Goal: Transaction & Acquisition: Purchase product/service

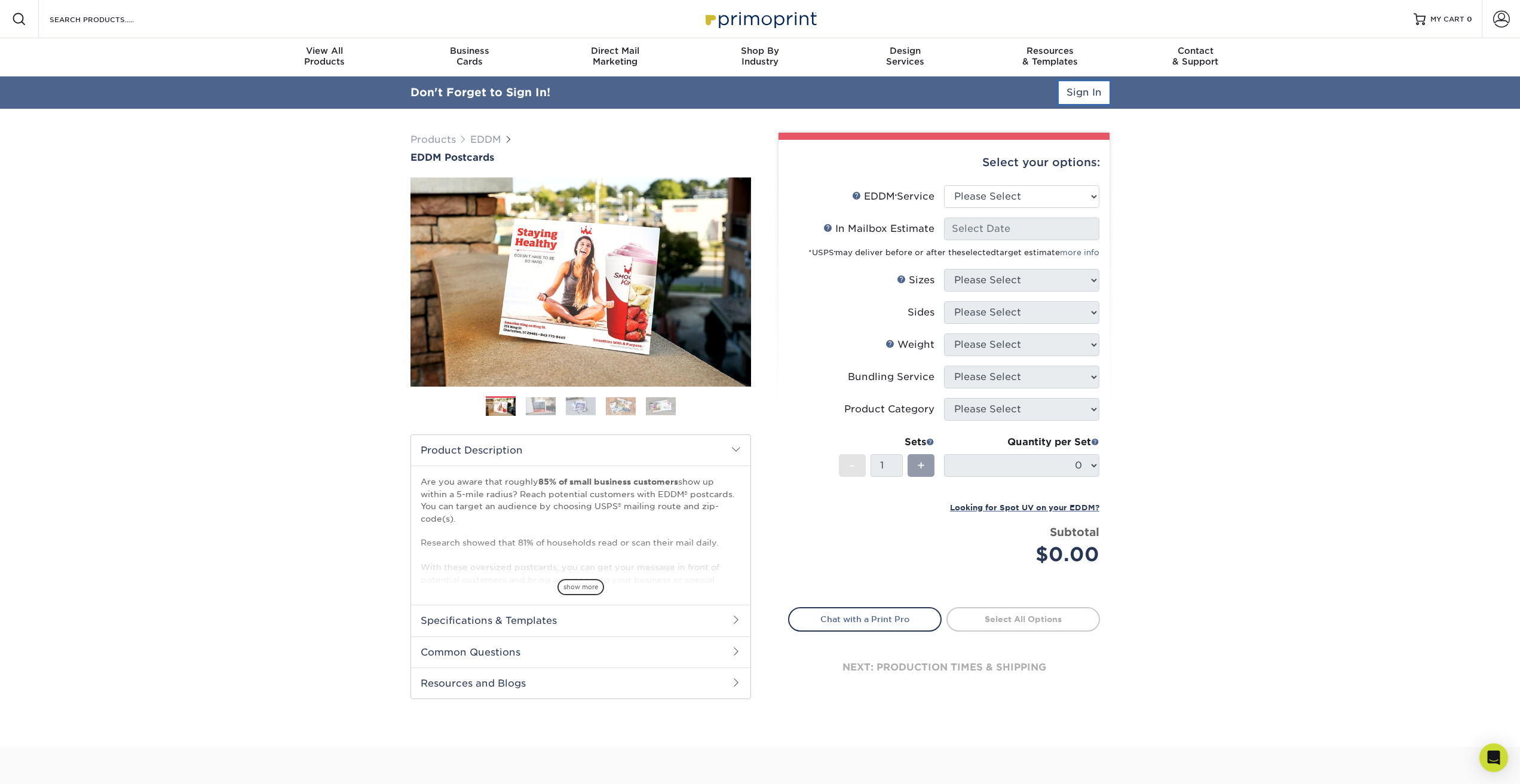
click at [1096, 91] on link "Sign In" at bounding box center [1084, 92] width 51 height 23
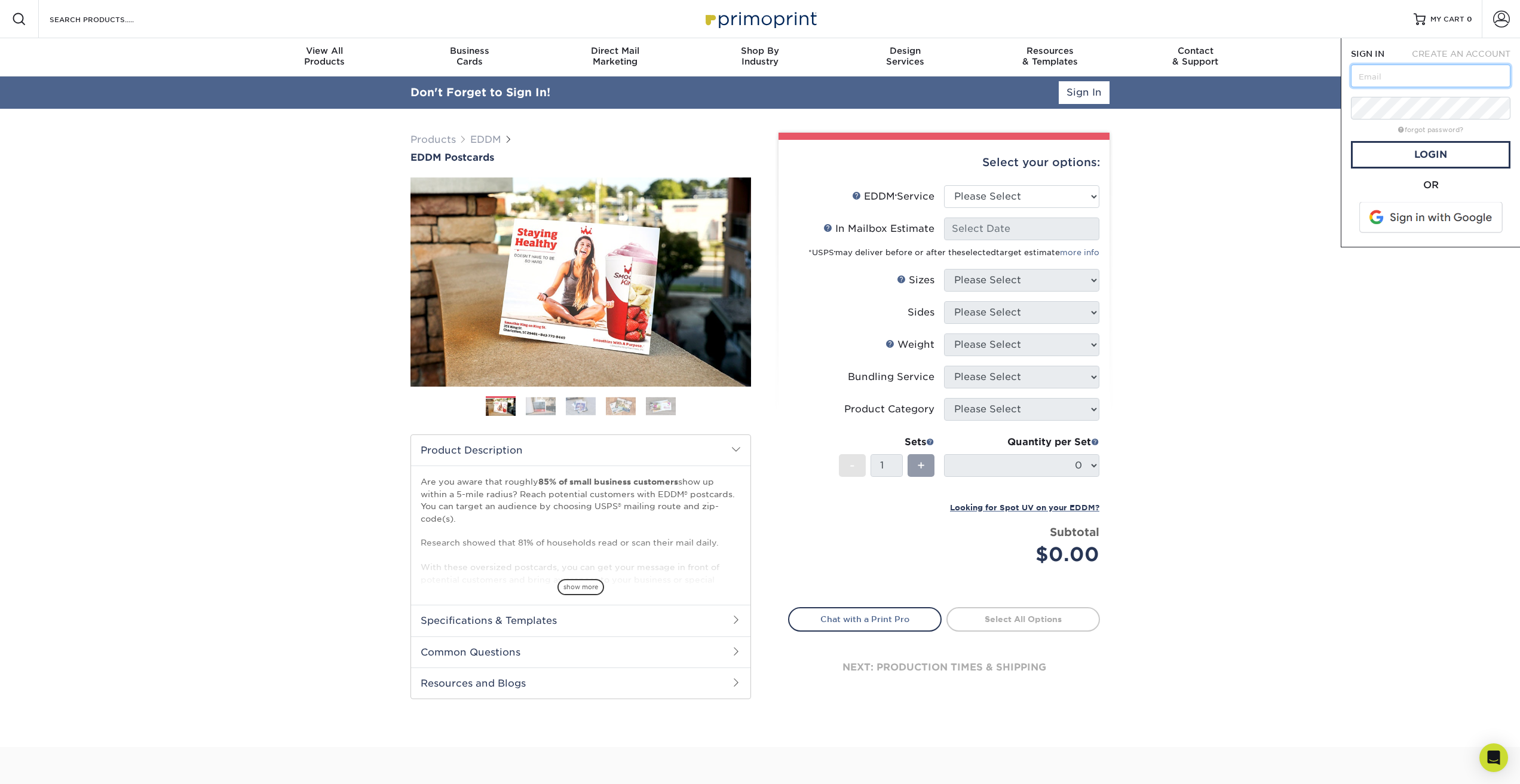
click at [1418, 80] on input "text" at bounding box center [1431, 76] width 160 height 23
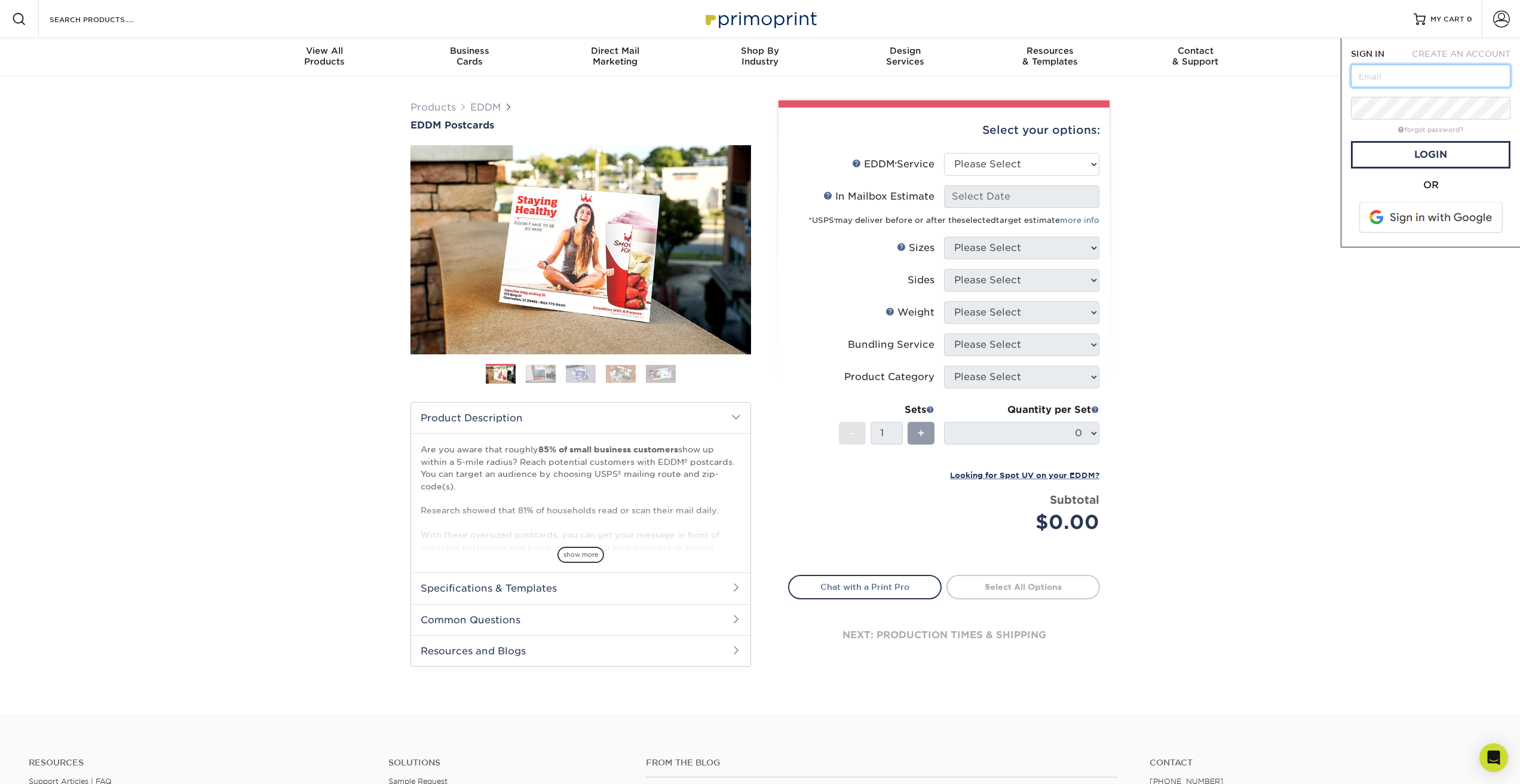
type input "avery@primoprint.com"
click at [1452, 154] on link "Login" at bounding box center [1431, 154] width 160 height 28
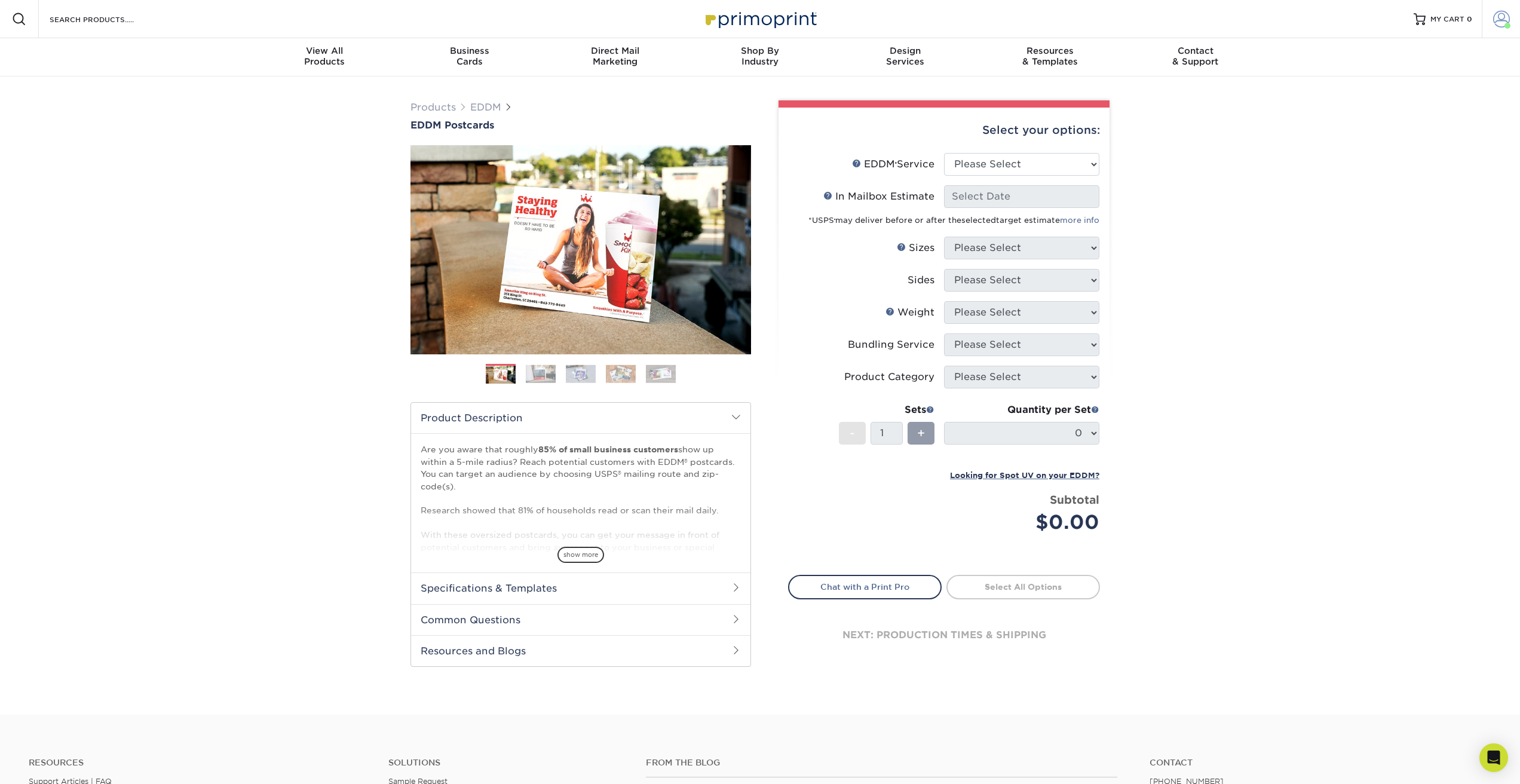
click at [1507, 24] on span at bounding box center [1508, 26] width 6 height 6
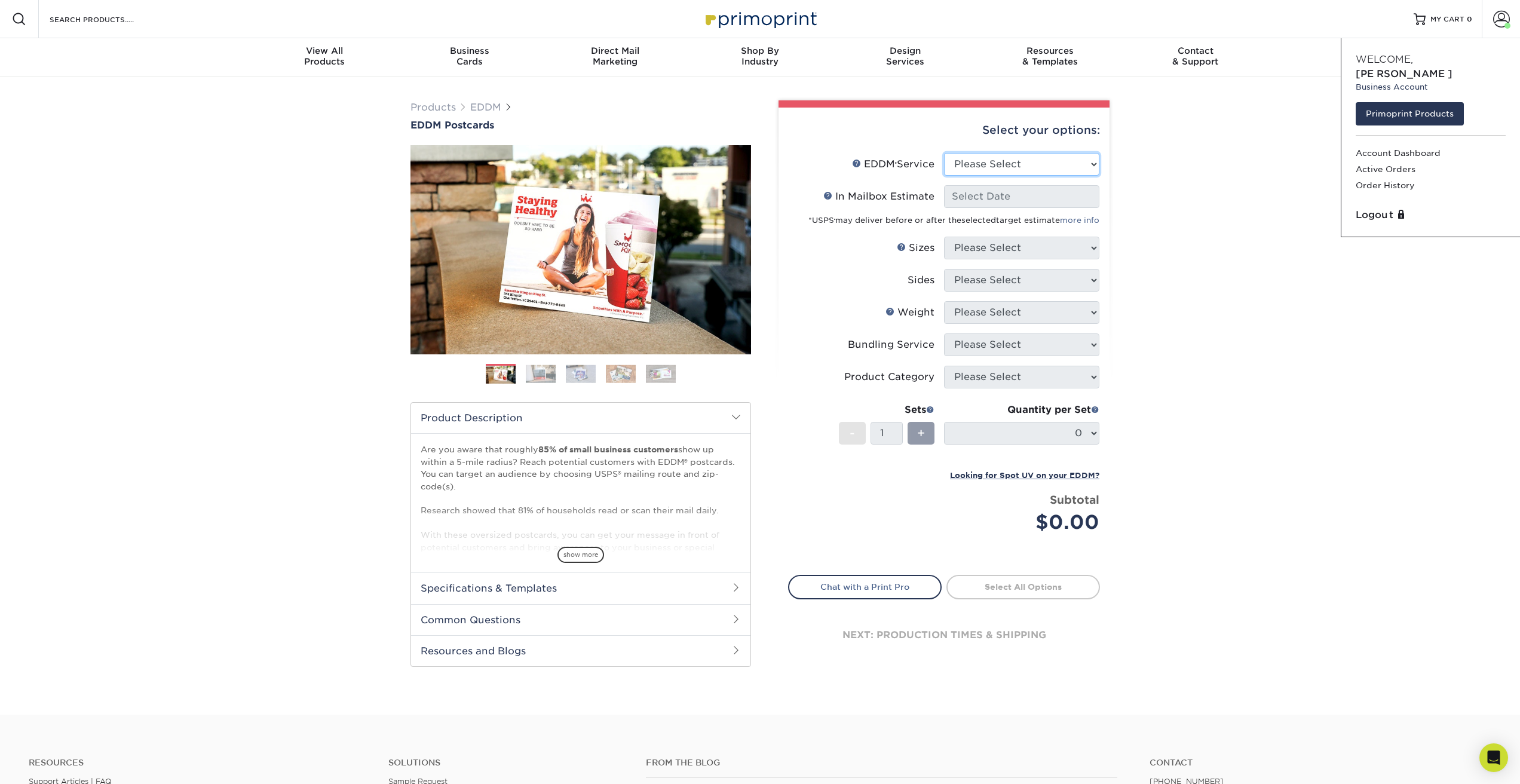
click at [972, 161] on select "Please Select Full Service Print Only" at bounding box center [1021, 164] width 155 height 23
select select "full_service"
click at [944, 153] on select "Please Select Full Service Print Only" at bounding box center [1021, 164] width 155 height 23
select select "-1"
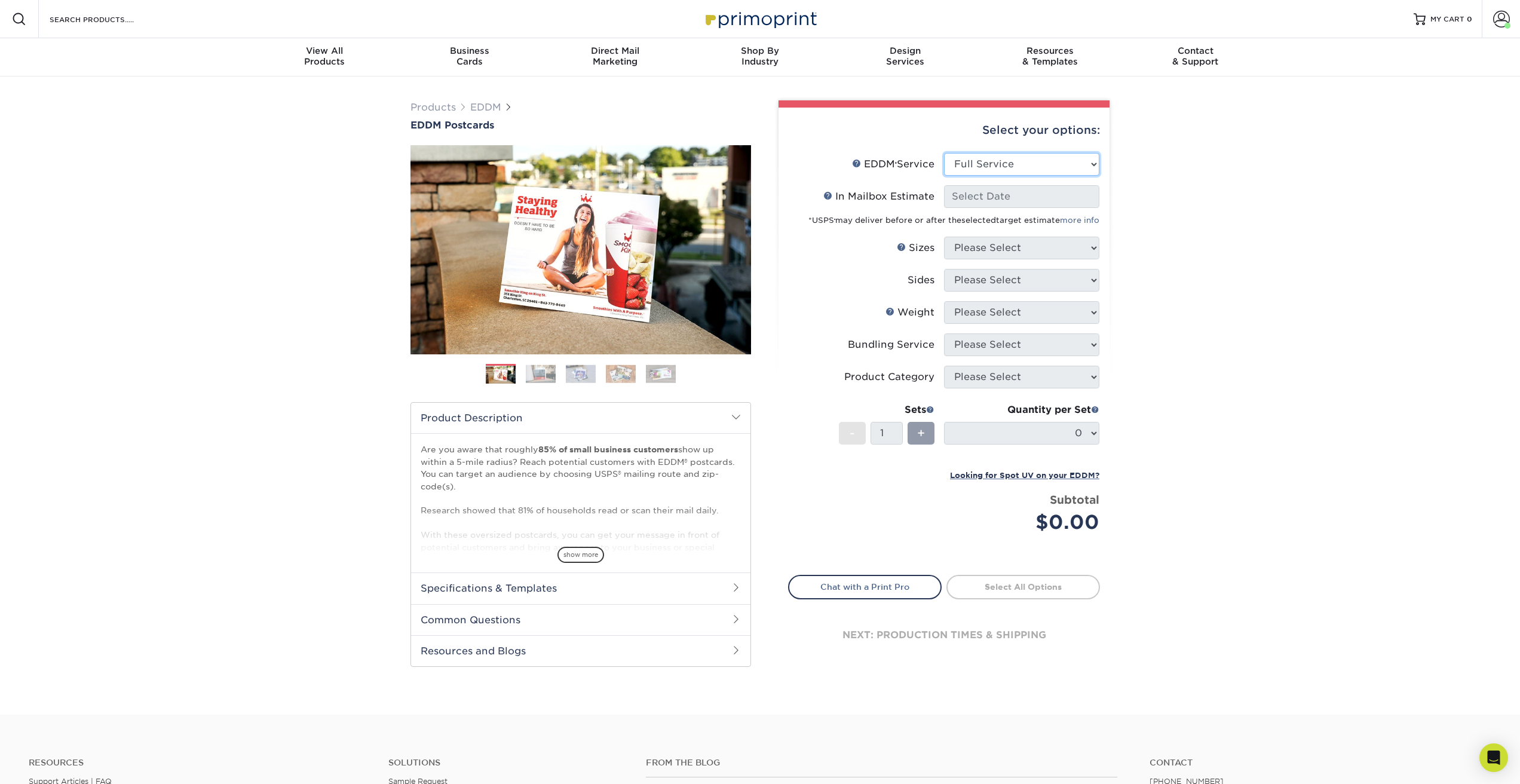
select select "-1"
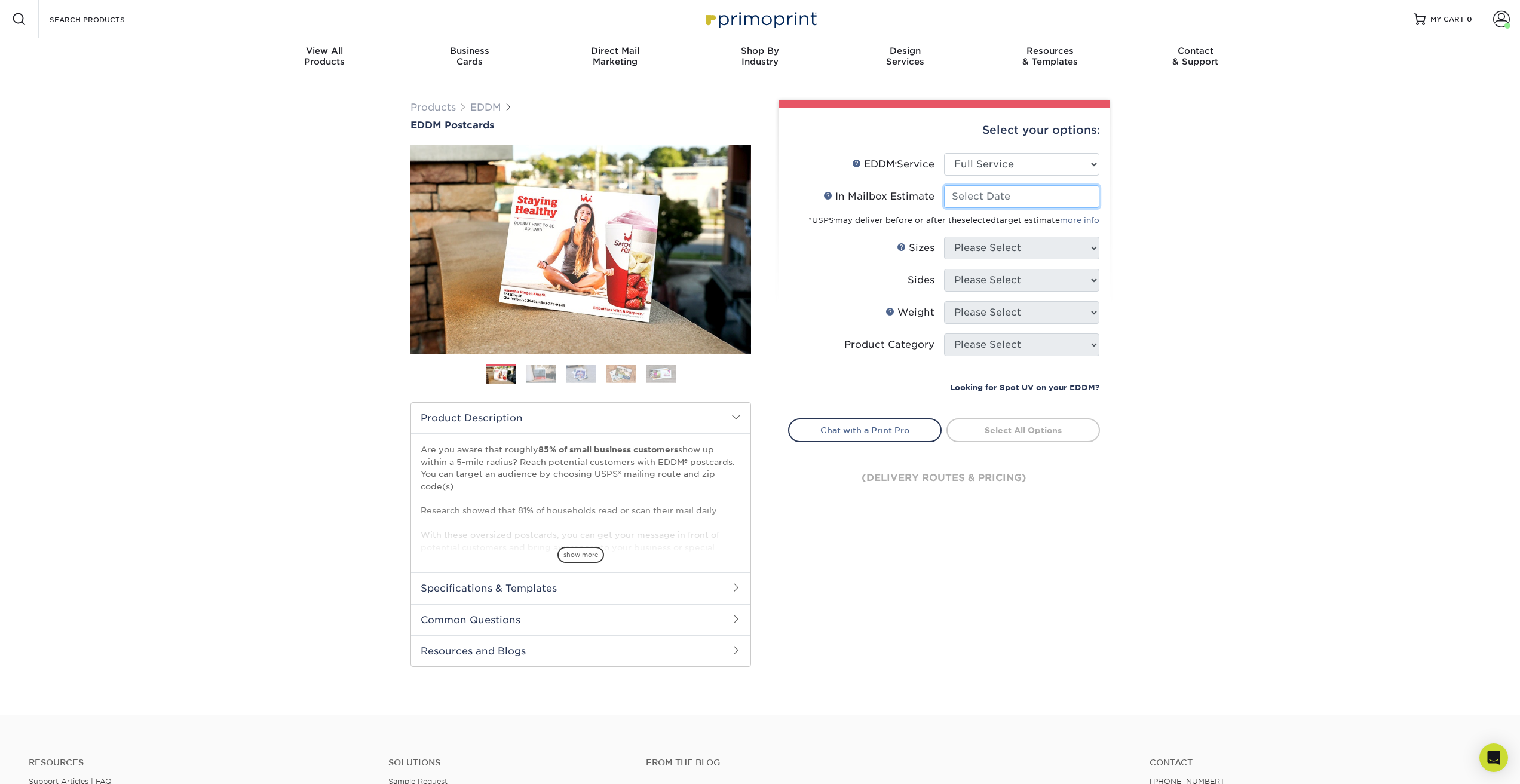
click at [977, 199] on input "In Mailbox Estimate Help In Mailbox Estimate" at bounding box center [1021, 196] width 155 height 23
click at [1062, 294] on span "19" at bounding box center [1060, 295] width 20 height 20
type input "2025-09-19"
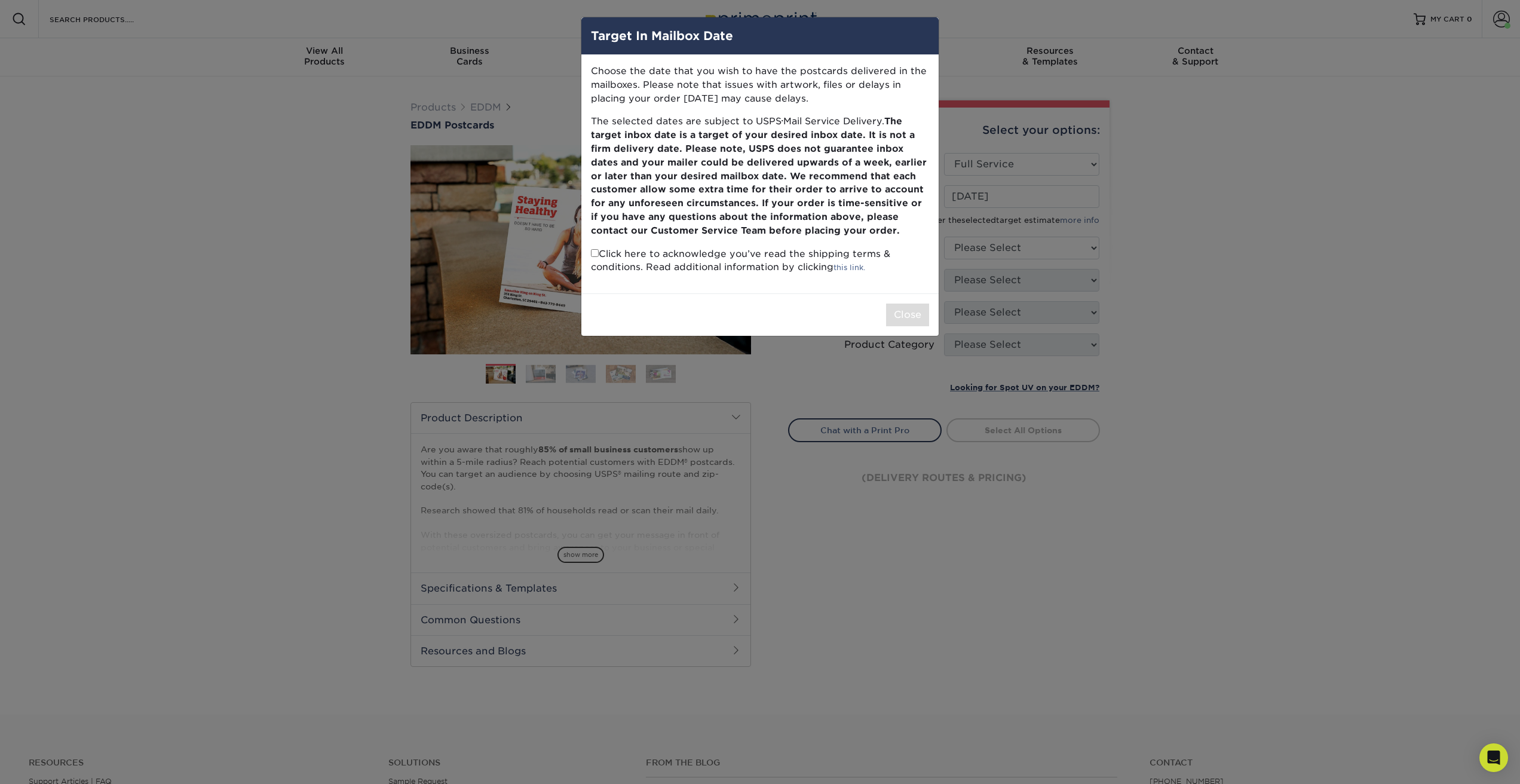
click at [595, 253] on input "checkbox" at bounding box center [595, 253] width 8 height 8
checkbox input "true"
click at [905, 315] on button "Close" at bounding box center [907, 314] width 43 height 23
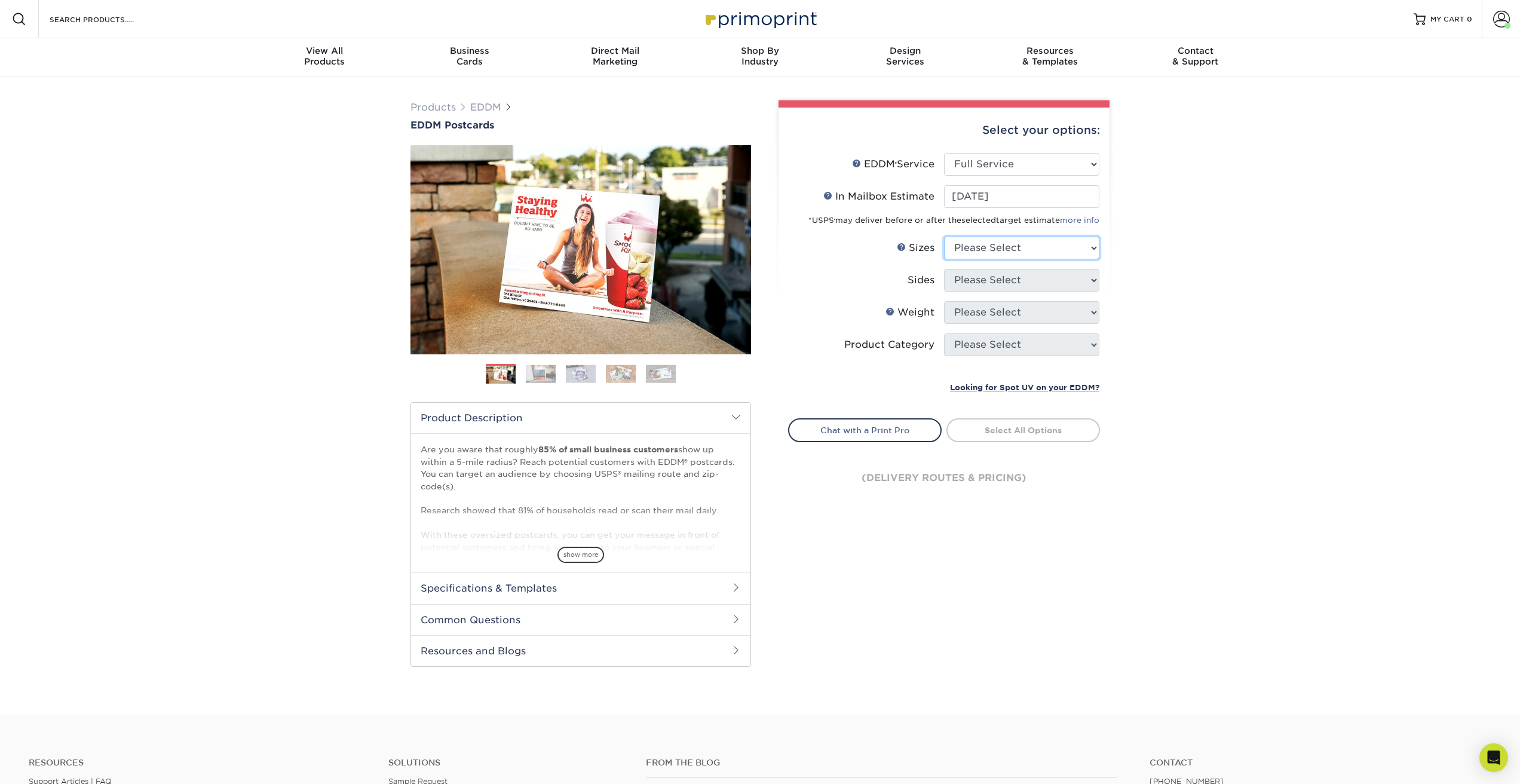
click at [983, 252] on select "Please Select 4.5" x 12" 6" x 12" 6.5" x 8" 6.5" x 9" 6.5" x 12" 7" x 8.5" 8" x…" at bounding box center [1021, 248] width 155 height 23
select select "4.50x12.00"
click at [944, 237] on select "Please Select 4.5" x 12" 6" x 12" 6.5" x 8" 6.5" x 9" 6.5" x 12" 7" x 8.5" 8" x…" at bounding box center [1021, 248] width 155 height 23
click at [982, 280] on select "Please Select Print Both Sides Print Front Only" at bounding box center [1021, 279] width 155 height 23
select select "13abbda7-1d64-4f25-8bb2-c179b224825d"
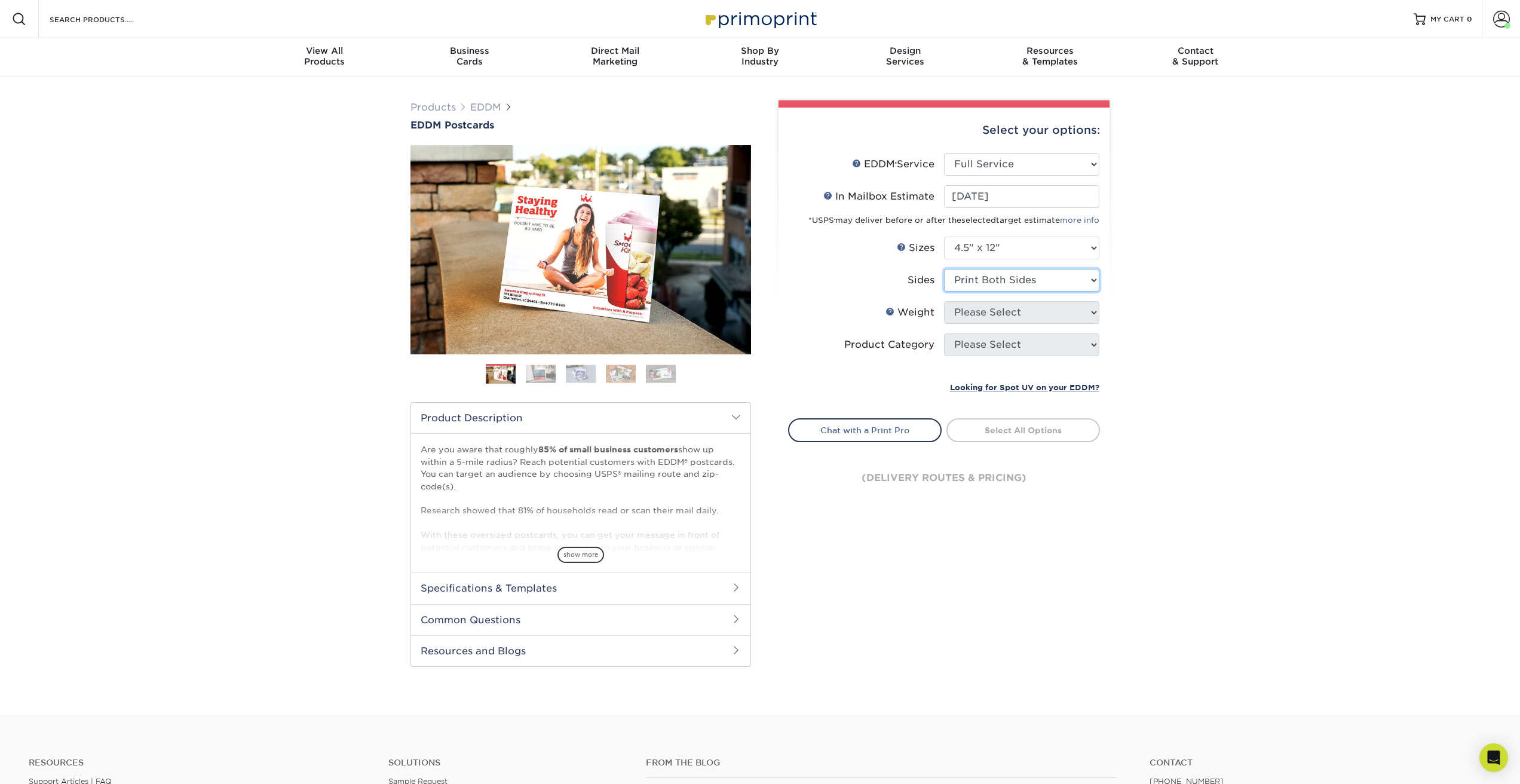
click at [944, 268] on select "Please Select Print Both Sides Print Front Only" at bounding box center [1021, 279] width 155 height 23
click at [977, 316] on select "Please Select 14PT 16PT" at bounding box center [1021, 312] width 155 height 23
select select "14PT"
click at [944, 301] on select "Please Select 14PT 16PT" at bounding box center [1021, 312] width 155 height 23
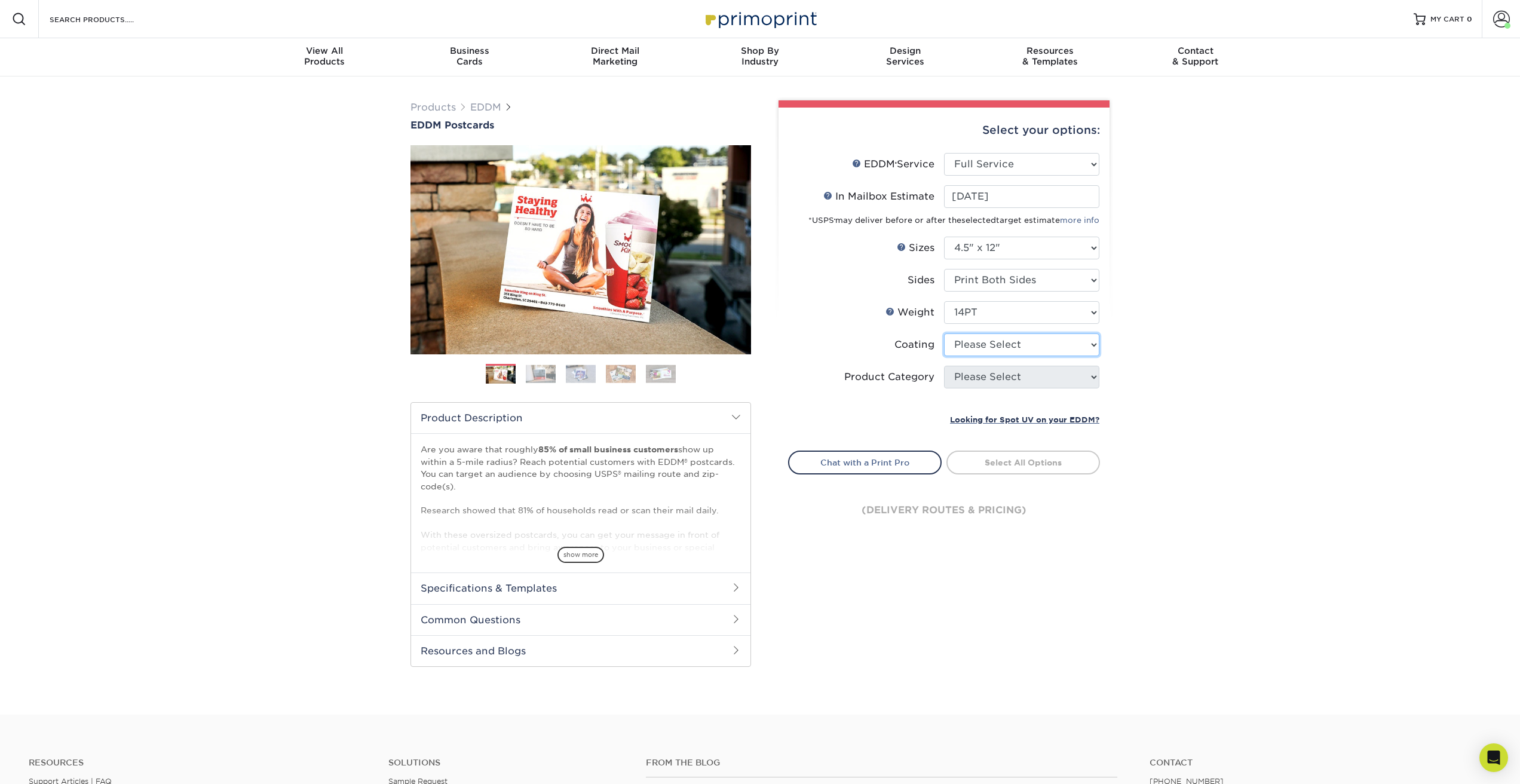
click at [966, 341] on select at bounding box center [1021, 344] width 155 height 23
select select "121bb7b5-3b4d-429f-bd8d-bbf80e953313"
click at [944, 333] on select at bounding box center [1021, 344] width 155 height 23
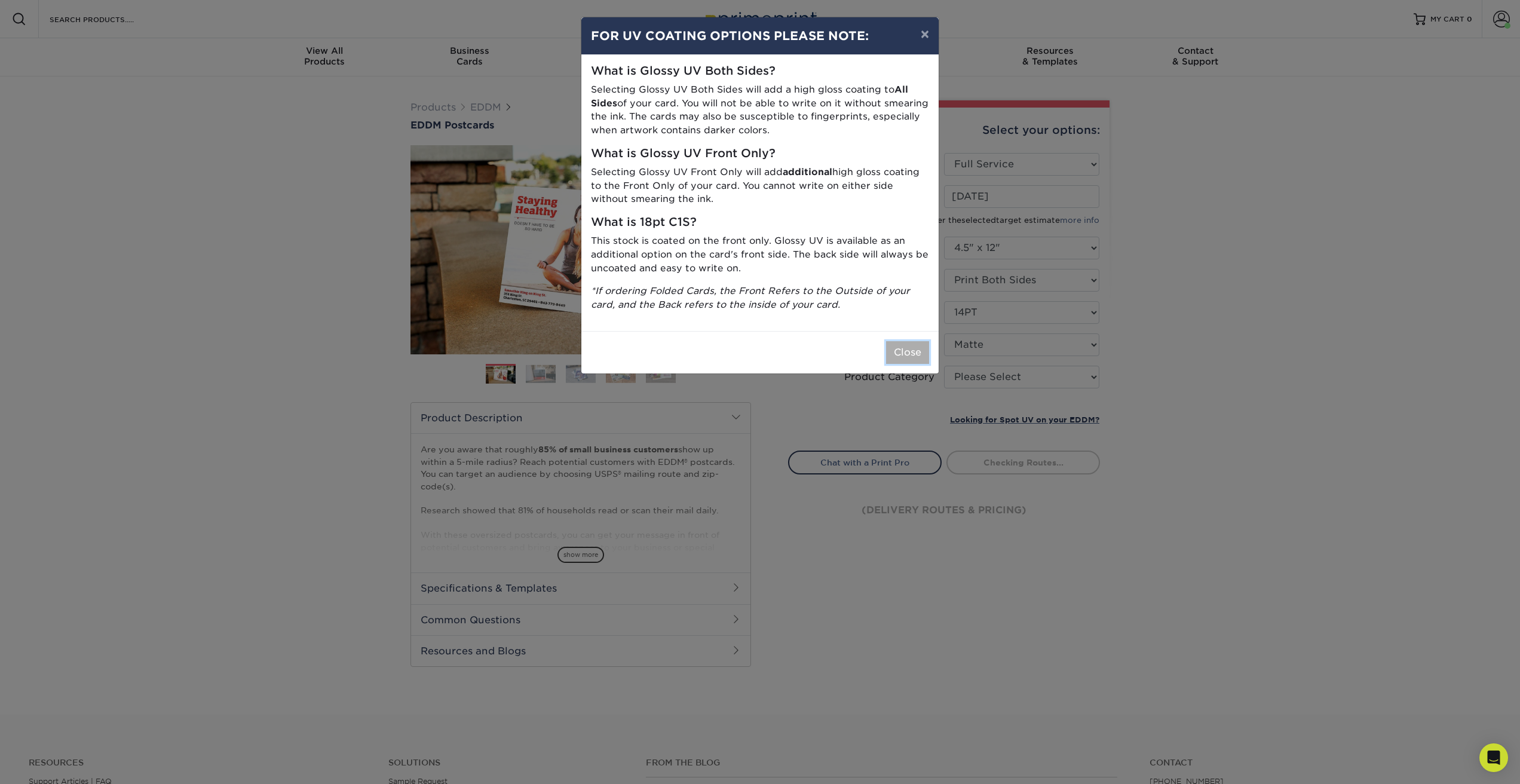
click at [921, 361] on button "Close" at bounding box center [907, 352] width 43 height 23
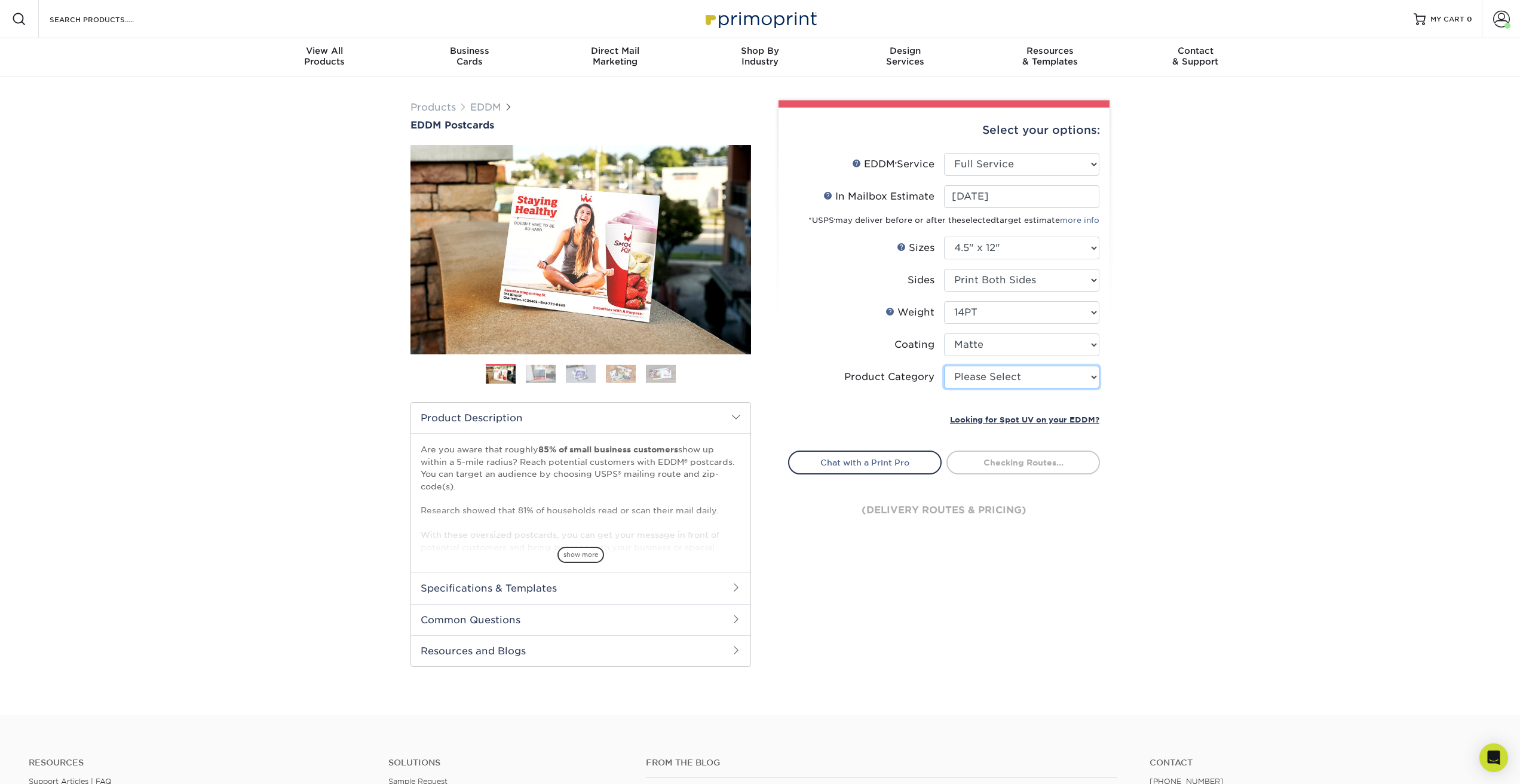
click at [966, 386] on select "Please Select Postcards" at bounding box center [1021, 376] width 155 height 23
select select "9b7272e0-d6c8-4c3c-8e97-d3a1bcdab858"
click at [944, 365] on select "Please Select Postcards" at bounding box center [1021, 376] width 155 height 23
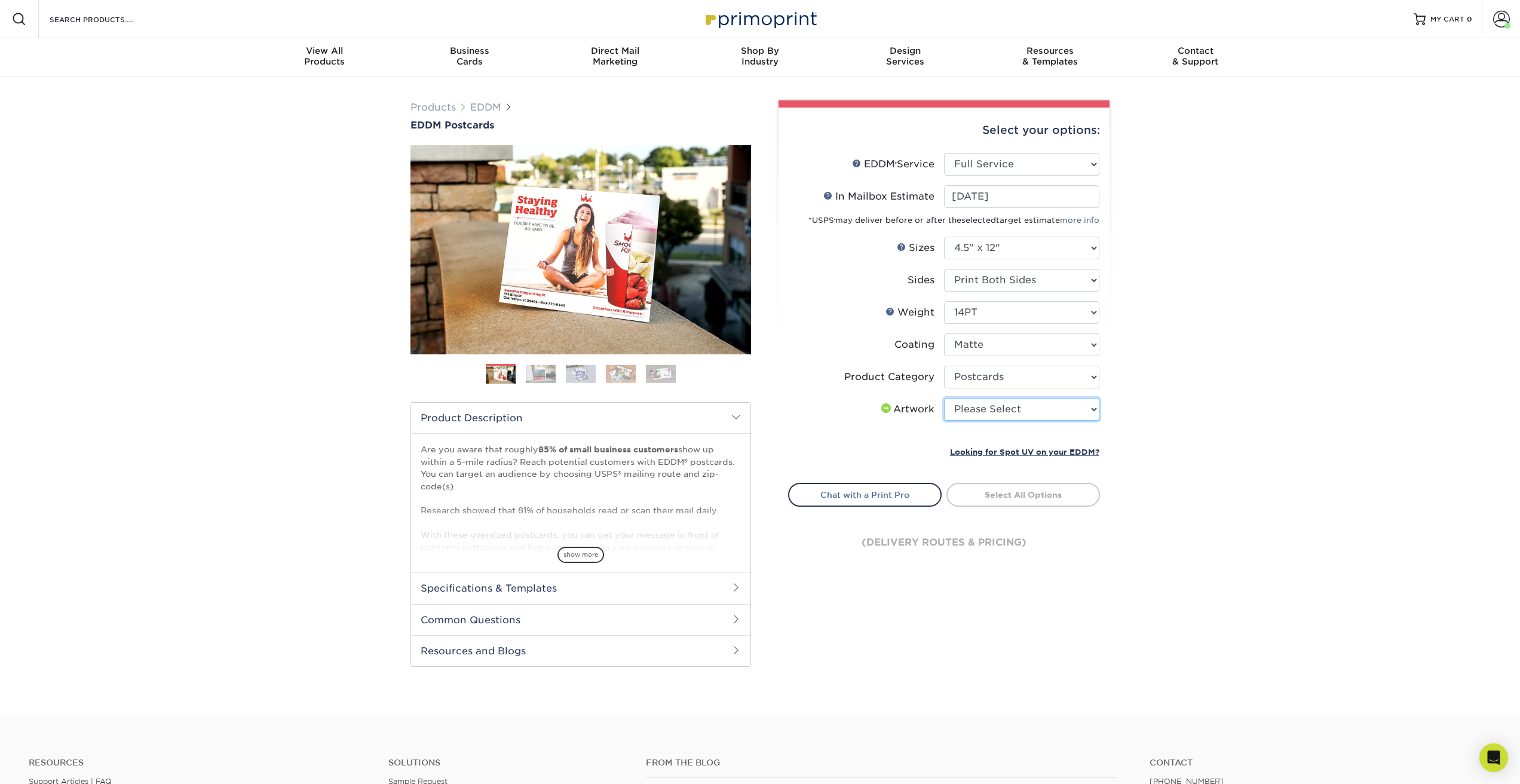
click at [970, 409] on select "Please Select I will upload files I need a design - $150" at bounding box center [1021, 409] width 155 height 23
select select "upload"
click at [944, 398] on select "Please Select I will upload files I need a design - $150" at bounding box center [1021, 409] width 155 height 23
click at [980, 490] on link "Select Routes" at bounding box center [1023, 493] width 154 height 21
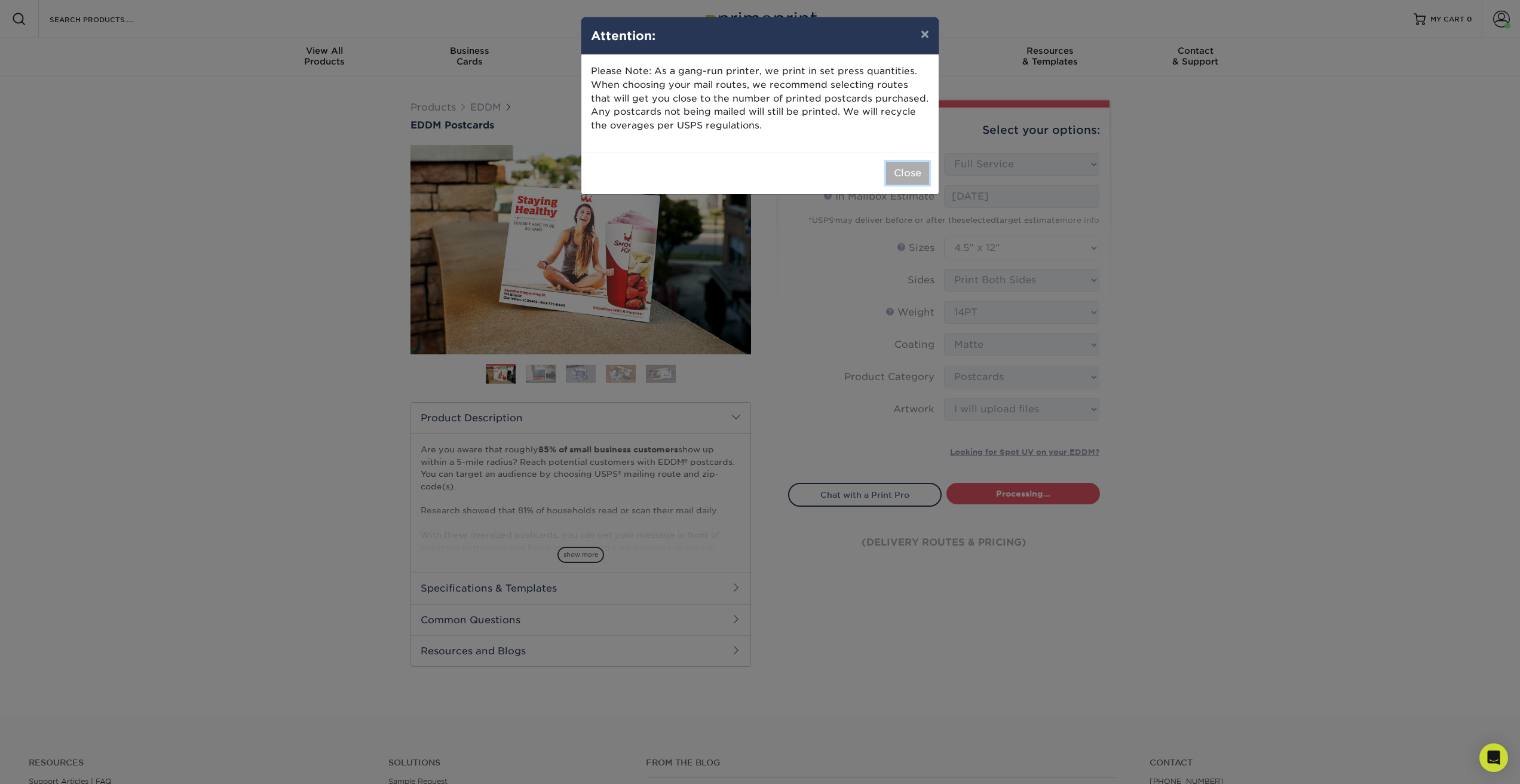
click at [914, 179] on button "Close" at bounding box center [907, 173] width 43 height 23
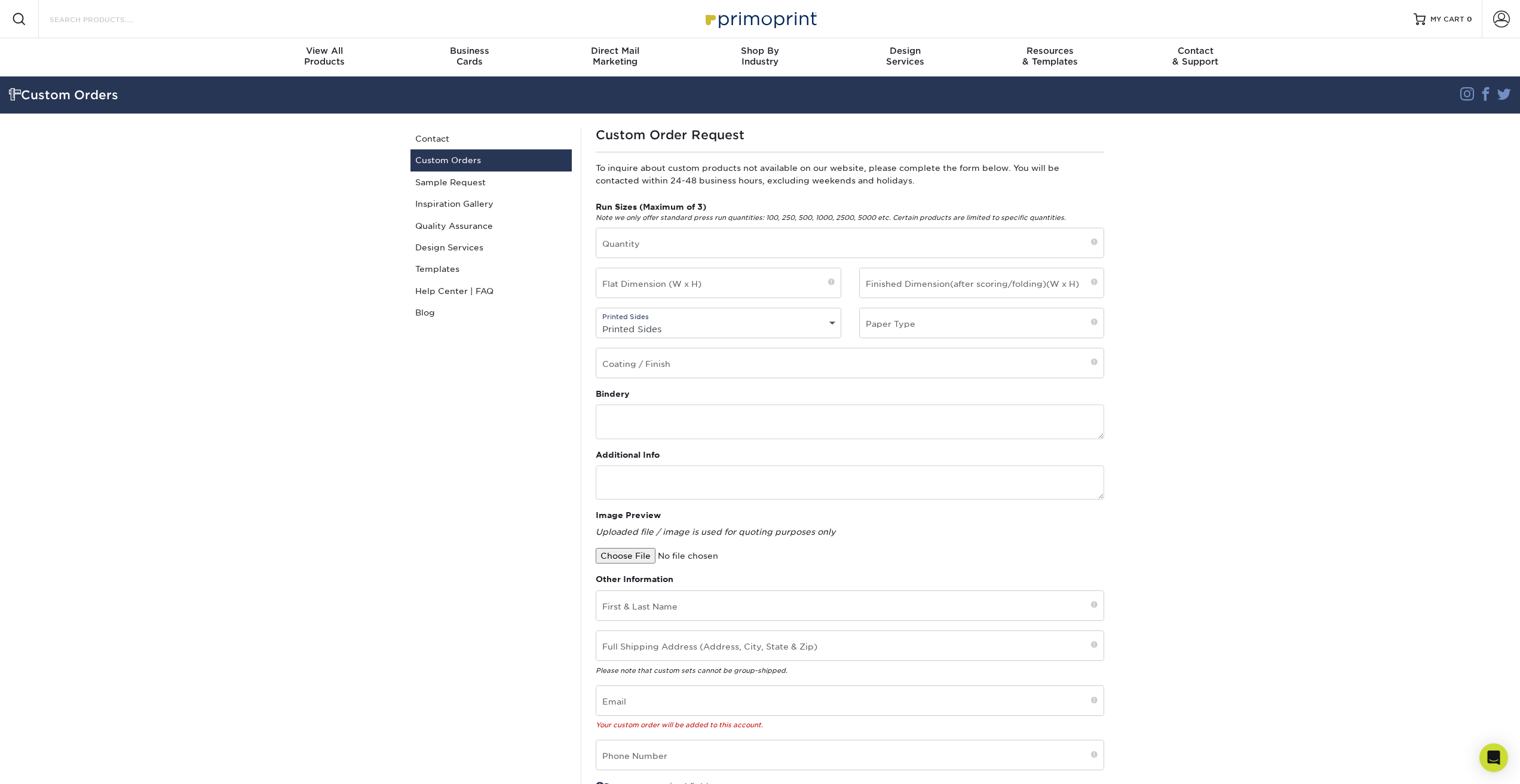
click at [110, 22] on input "Search Products" at bounding box center [106, 19] width 117 height 14
click at [105, 21] on input "Search Products" at bounding box center [106, 19] width 117 height 14
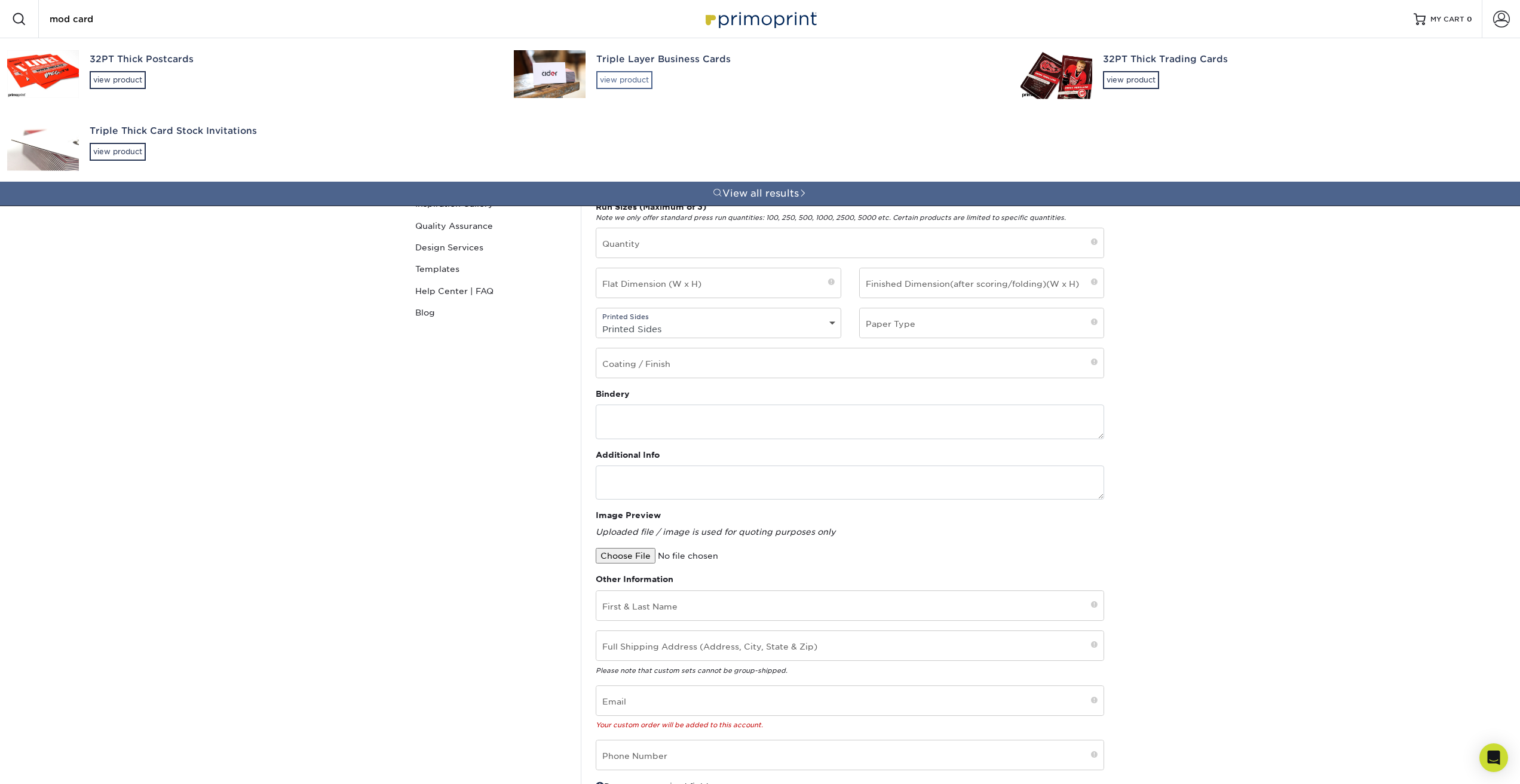
type input "mod card"
click at [623, 78] on div "view product" at bounding box center [624, 80] width 56 height 18
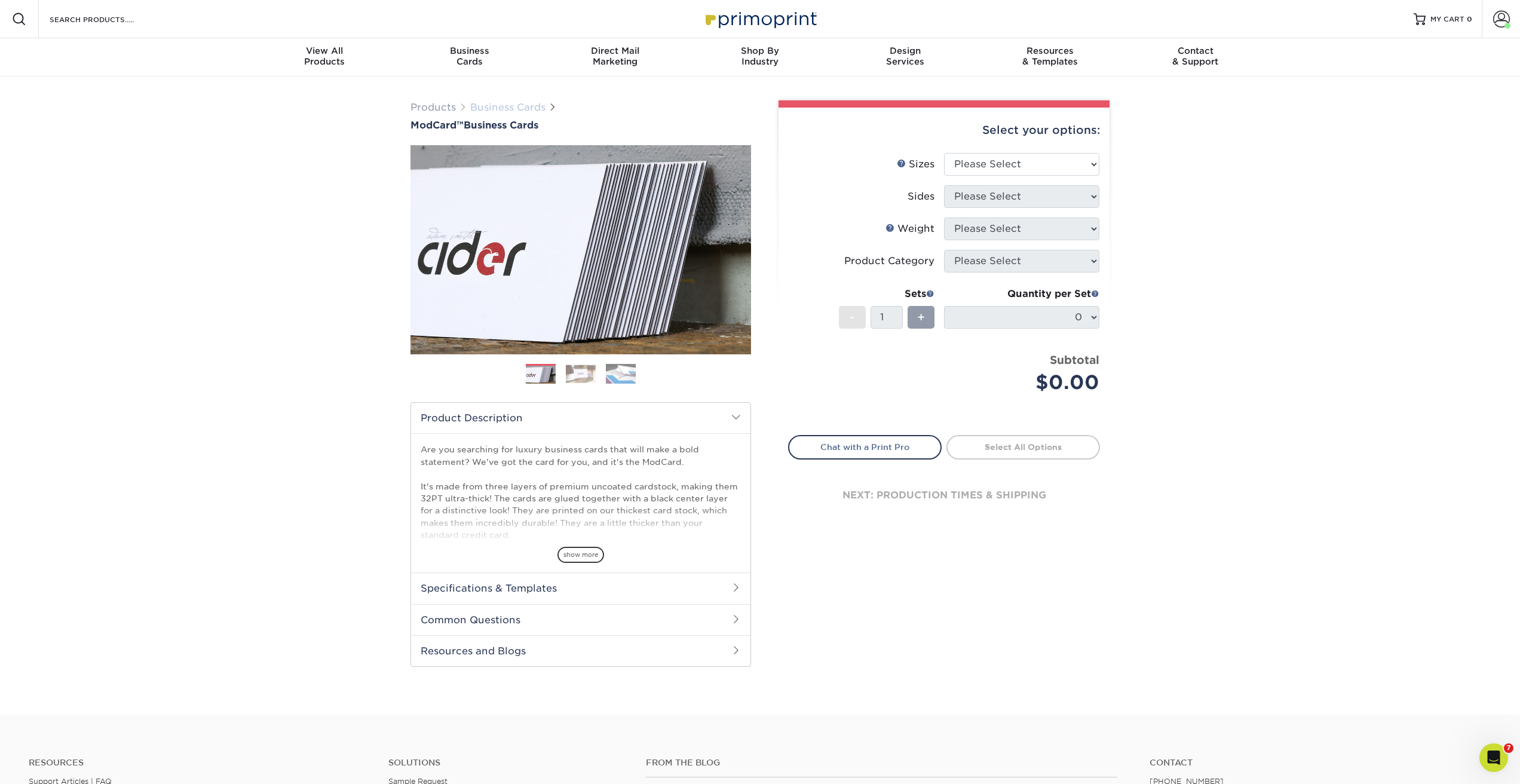
click at [484, 107] on link "Business Cards" at bounding box center [508, 107] width 76 height 11
